Goal: Check status: Check status

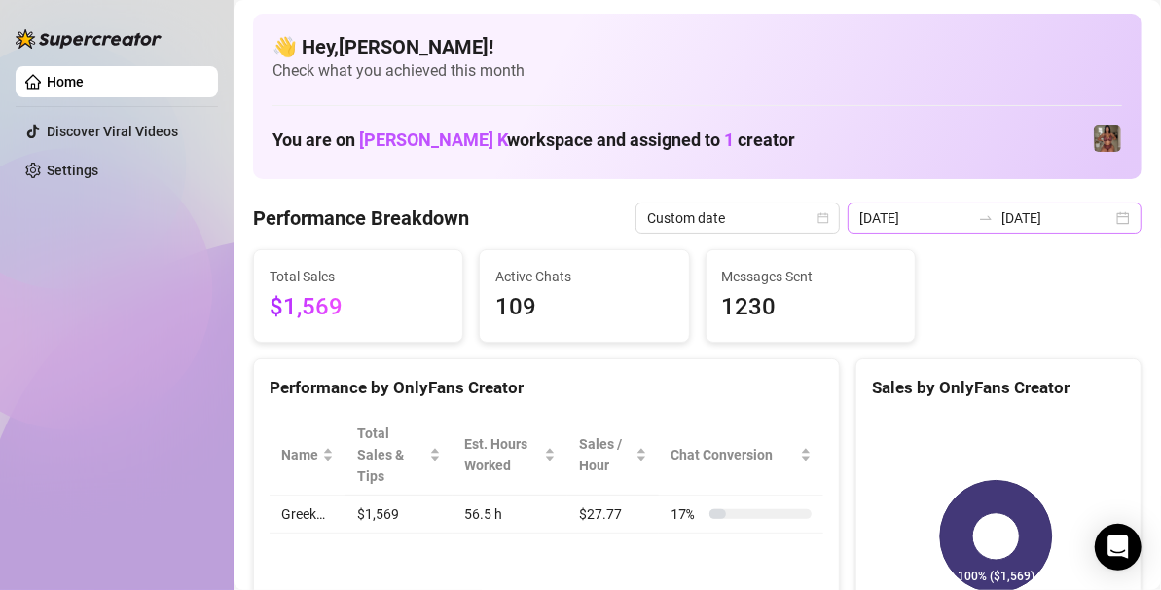
scroll to position [86, 0]
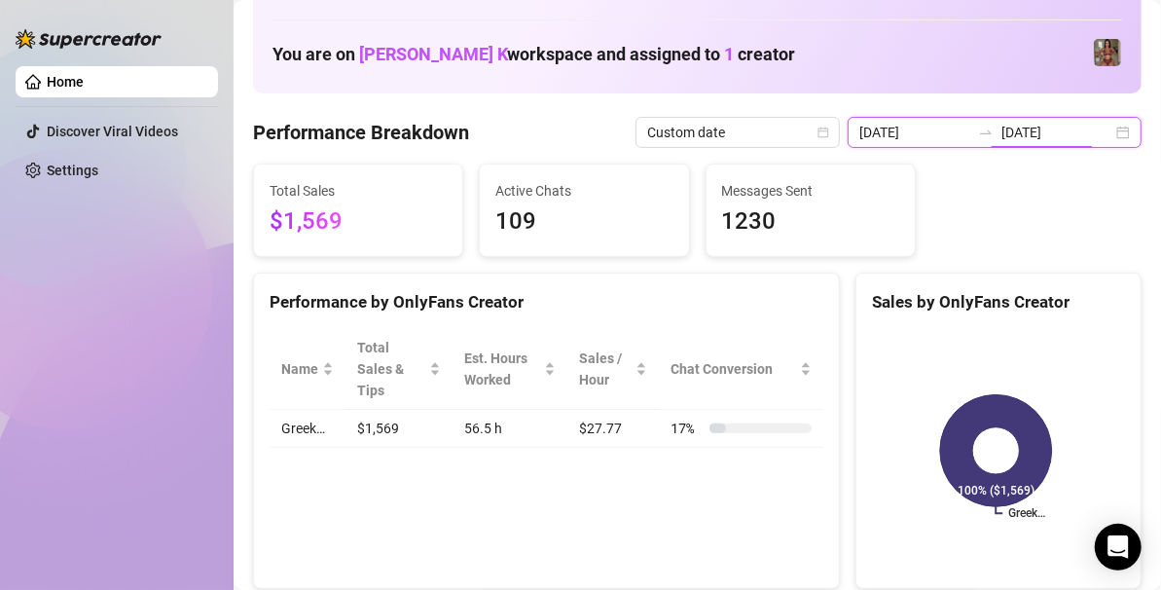
click at [1018, 132] on input "[DATE]" at bounding box center [1056, 132] width 111 height 21
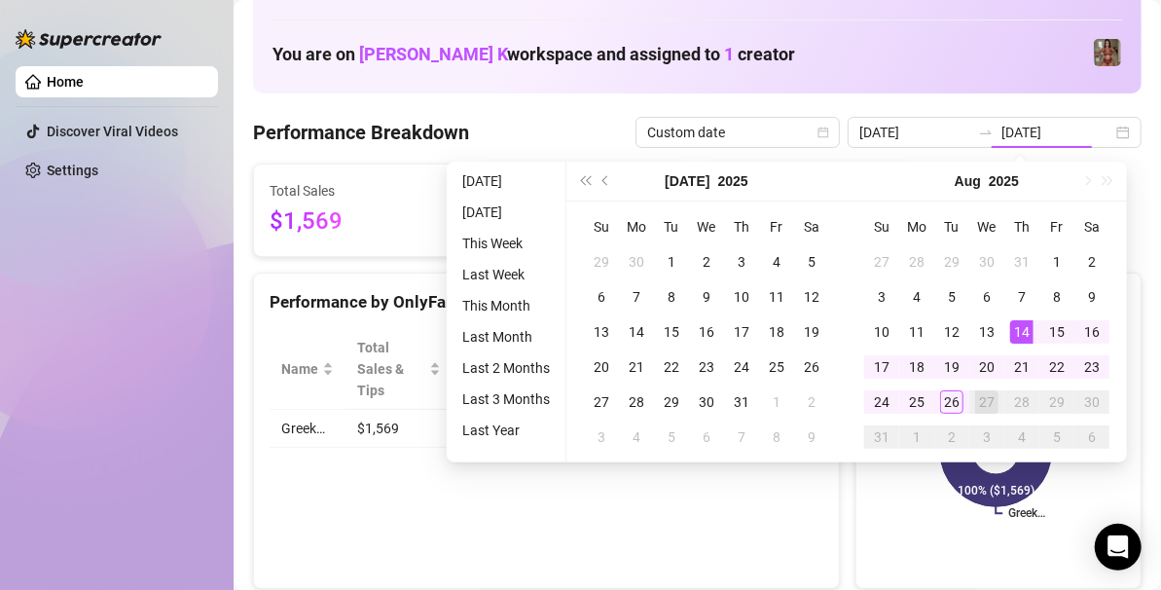
click at [988, 405] on div "27" at bounding box center [986, 401] width 23 height 23
type input "[DATE]"
click at [1018, 328] on div "14" at bounding box center [1021, 331] width 23 height 23
type input "[DATE]"
click at [955, 399] on div "26" at bounding box center [951, 401] width 23 height 23
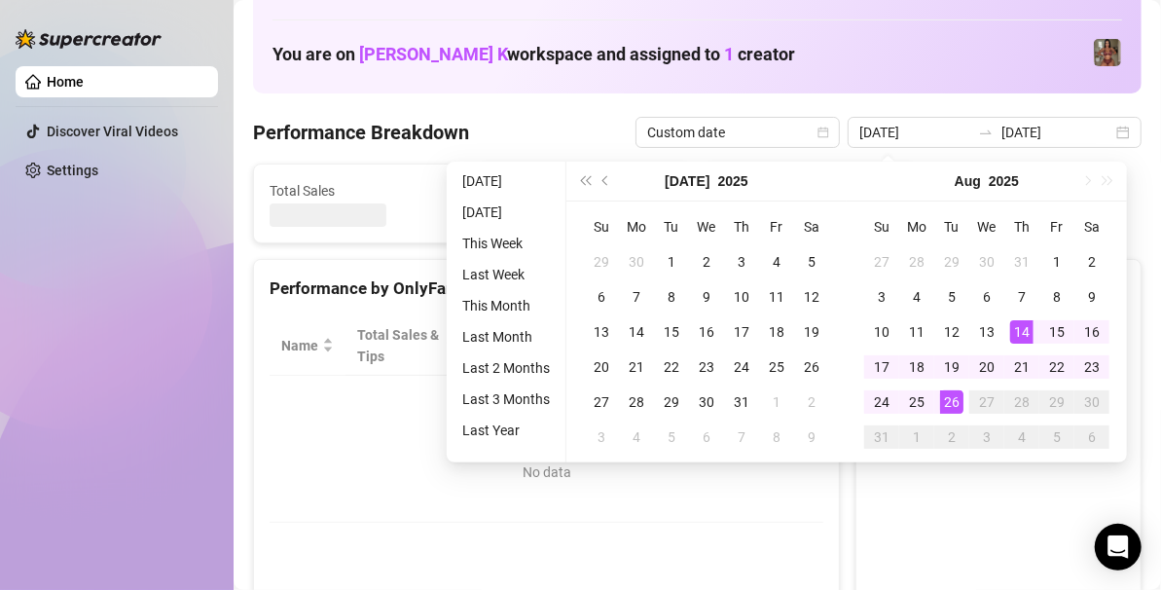
type input "[DATE]"
click at [955, 399] on canvas at bounding box center [996, 462] width 248 height 292
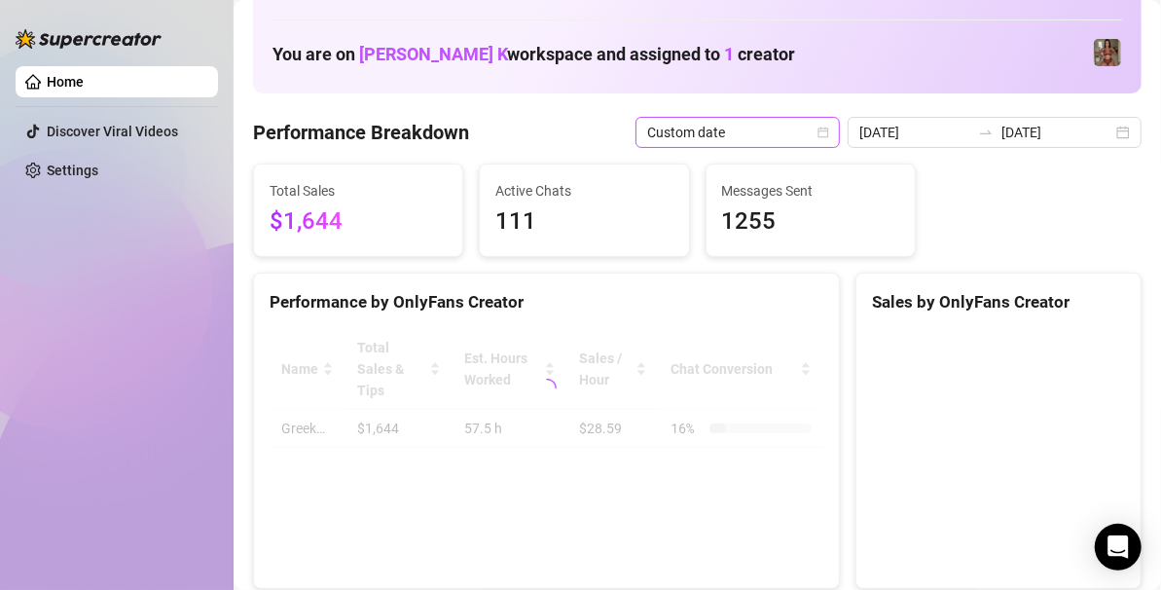
click at [784, 137] on span "Custom date" at bounding box center [737, 132] width 181 height 29
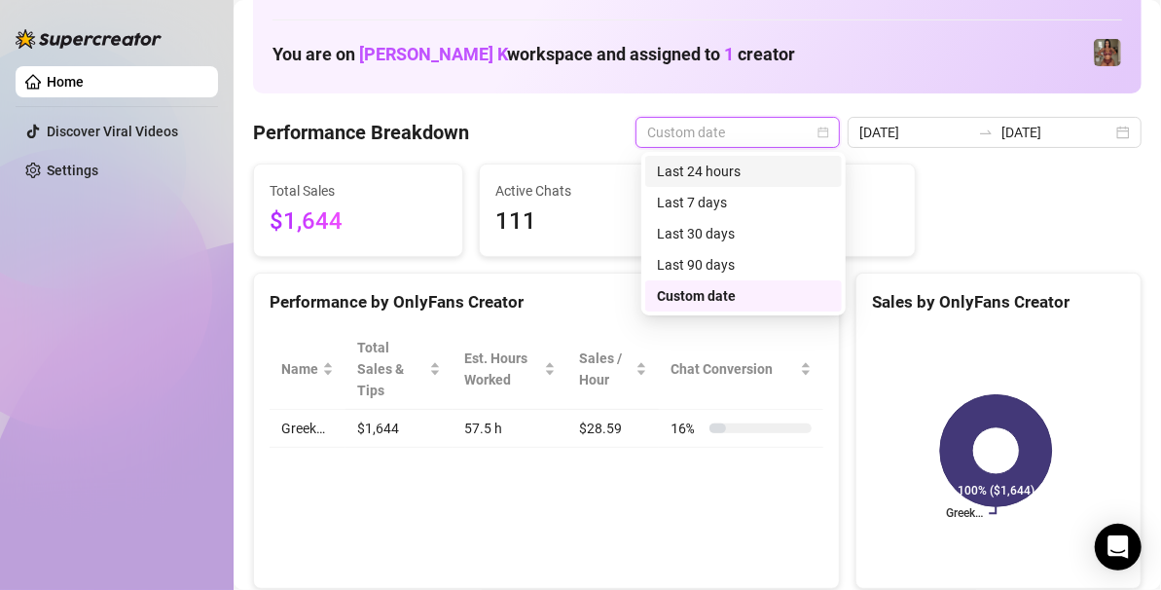
click at [724, 165] on div "Last 24 hours" at bounding box center [743, 171] width 173 height 21
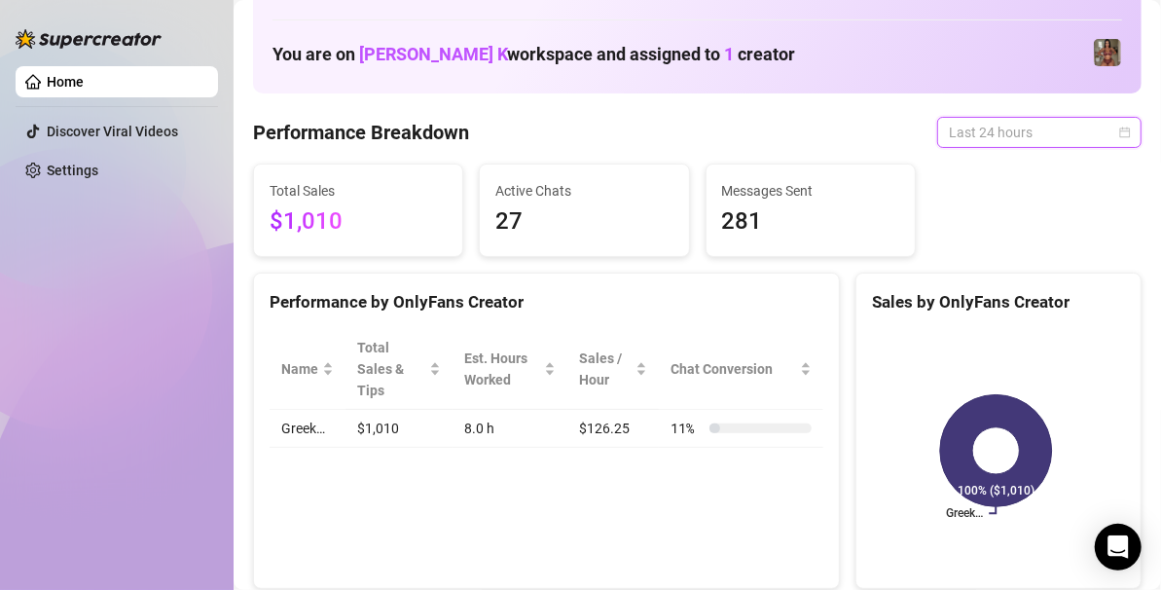
click at [1005, 141] on span "Last 24 hours" at bounding box center [1039, 132] width 181 height 29
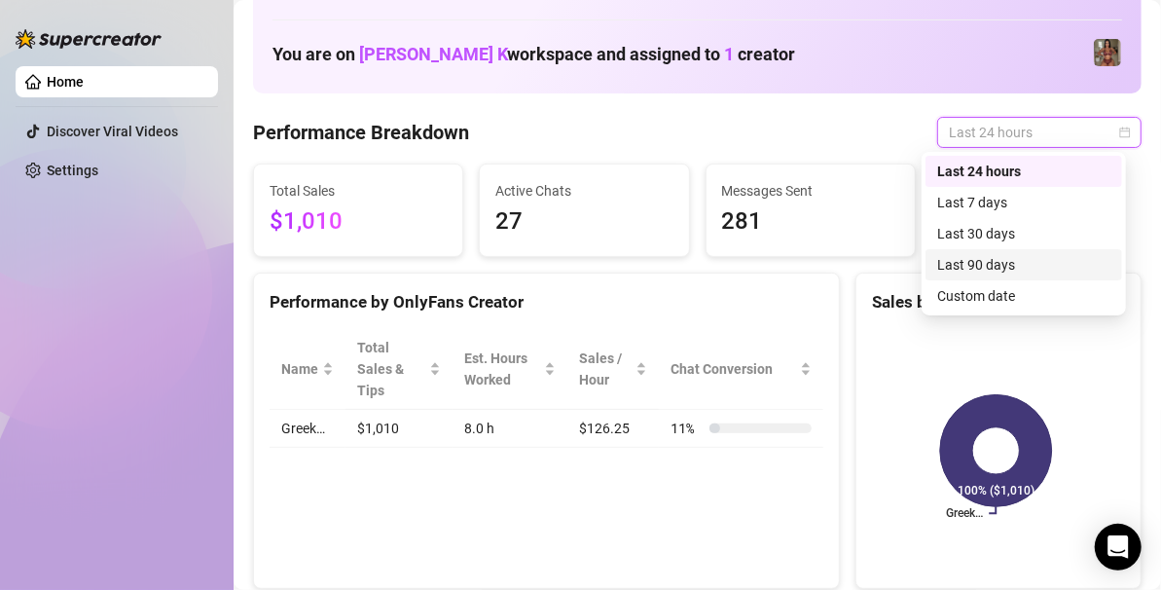
click at [982, 263] on div "Last 90 days" at bounding box center [1023, 264] width 173 height 21
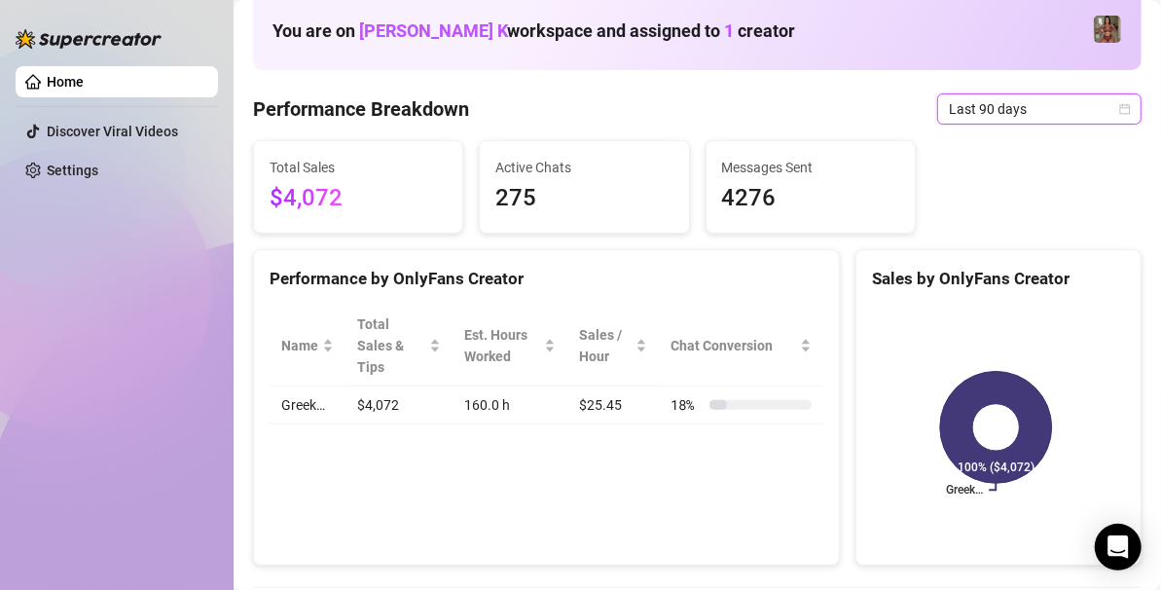
scroll to position [108, 0]
click at [1003, 109] on span "Last 90 days" at bounding box center [1039, 109] width 181 height 29
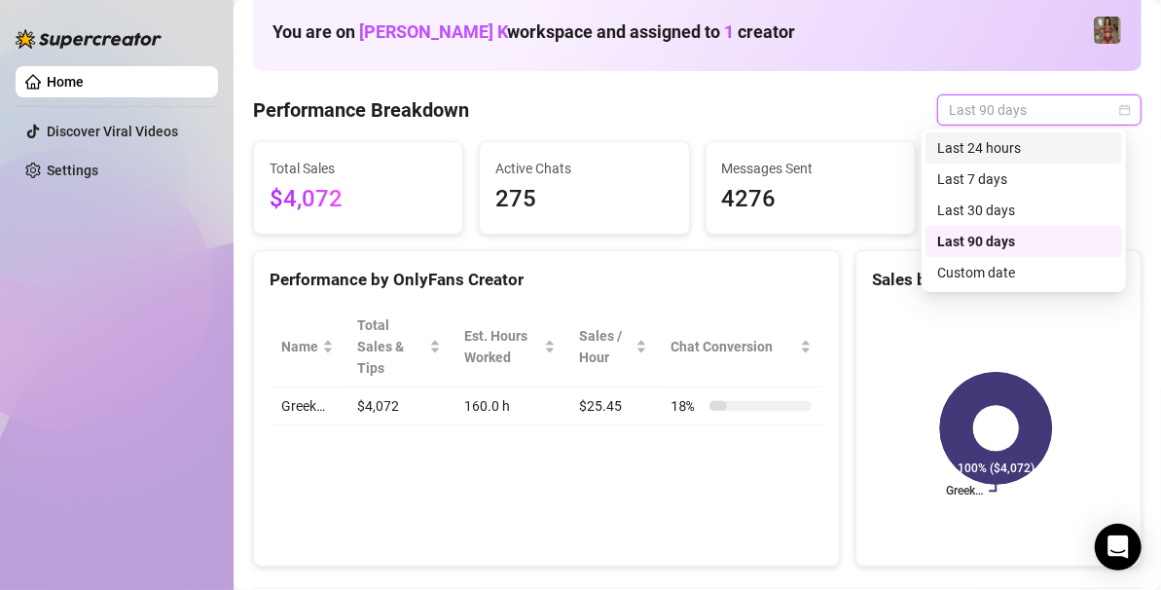
click at [986, 150] on div "Last 24 hours" at bounding box center [1023, 147] width 173 height 21
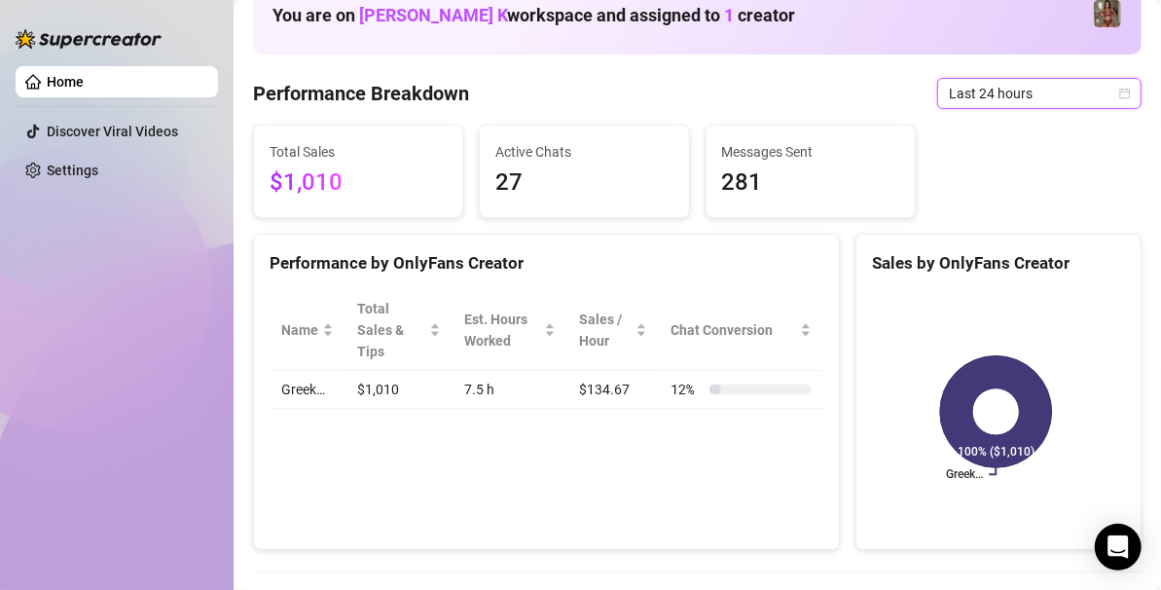
scroll to position [124, 0]
